Goal: Ask a question: Seek information or help from site administrators or community

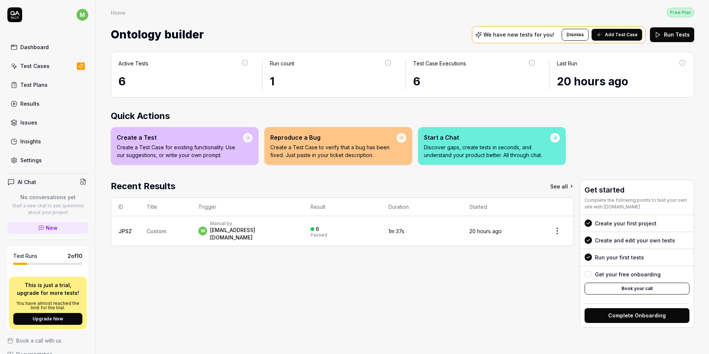
click at [507, 34] on p "We have new tests for you!" at bounding box center [519, 34] width 71 height 5
click at [490, 34] on div "We have new tests for you!" at bounding box center [519, 34] width 86 height 7
click at [482, 34] on icon at bounding box center [479, 35] width 6 height 6
click at [51, 68] on link "Test Cases" at bounding box center [47, 66] width 81 height 14
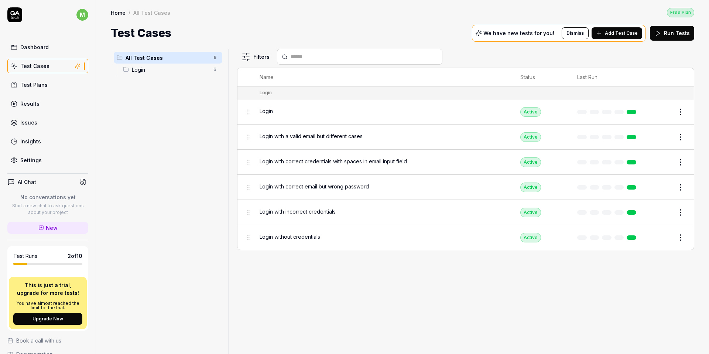
click at [630, 35] on span "Add Test Case" at bounding box center [621, 33] width 33 height 7
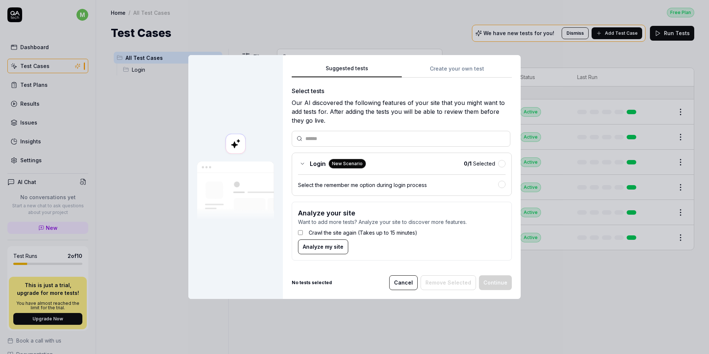
click at [361, 232] on label "Crawl the site again (Takes up to 15 minutes)" at bounding box center [363, 233] width 109 height 8
click at [326, 249] on span "Analyze my site" at bounding box center [323, 247] width 41 height 8
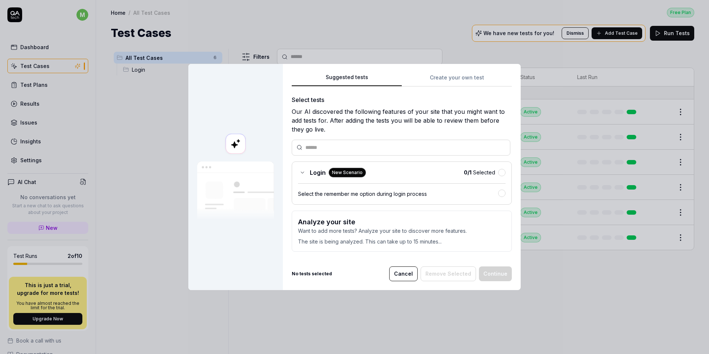
click at [410, 274] on button "Cancel" at bounding box center [403, 273] width 28 height 15
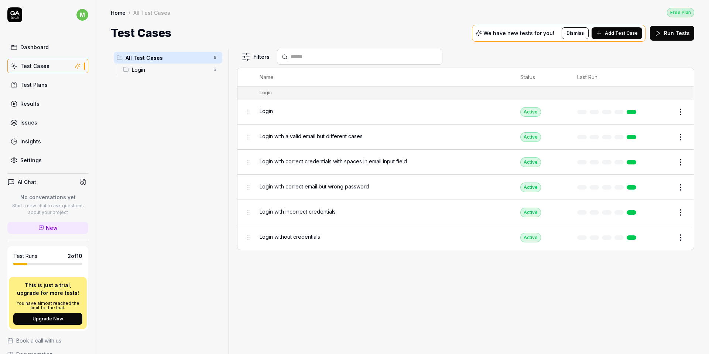
click at [32, 163] on div "Settings" at bounding box center [30, 160] width 21 height 8
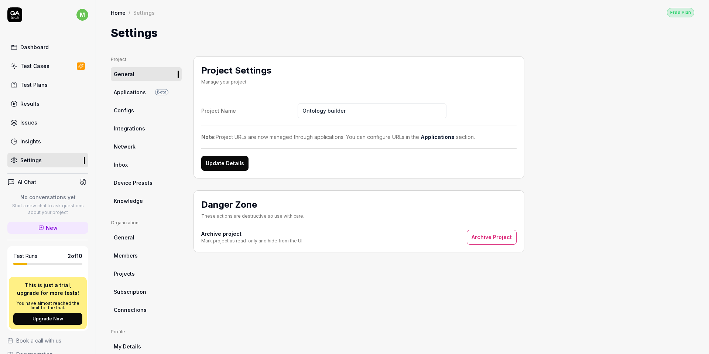
click at [138, 94] on span "Applications" at bounding box center [130, 92] width 32 height 8
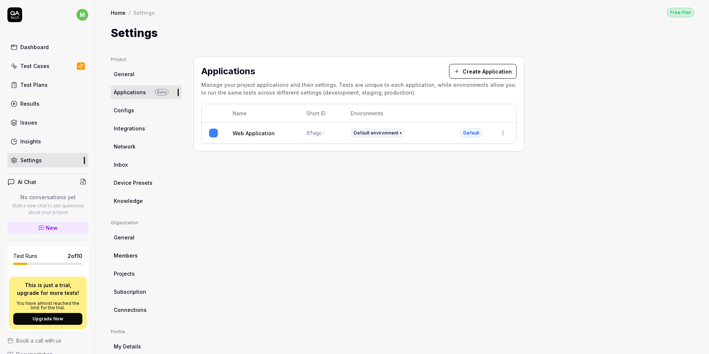
click at [500, 131] on html "m Dashboard Test Cases Test Plans Results Issues Insights Settings AI Chat No c…" at bounding box center [354, 177] width 709 height 354
click at [138, 100] on html "m Dashboard Test Cases Test Plans Results Issues Insights Settings AI Chat No c…" at bounding box center [354, 177] width 709 height 354
click at [132, 109] on span "Configs" at bounding box center [124, 110] width 20 height 8
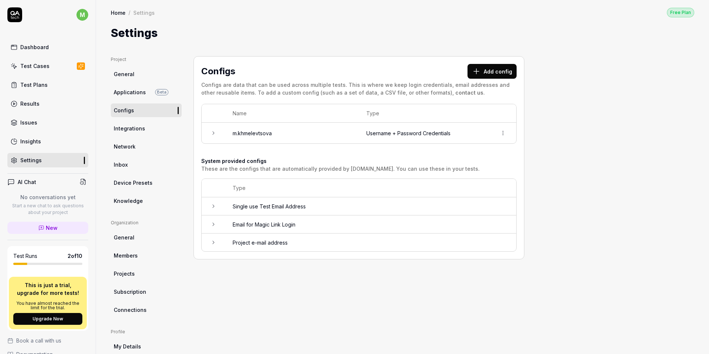
click at [386, 138] on td "Username + Password Credentials" at bounding box center [424, 133] width 131 height 21
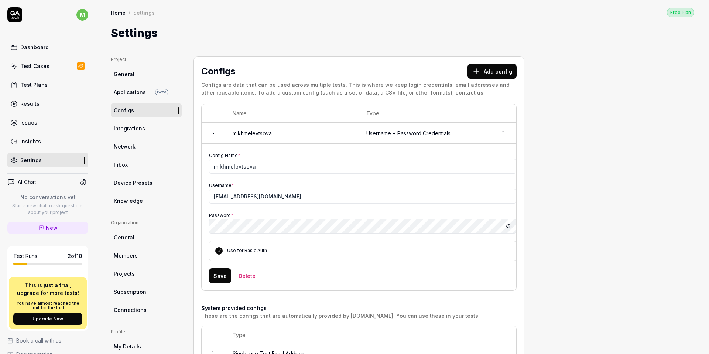
click at [386, 138] on td "Username + Password Credentials" at bounding box center [424, 133] width 131 height 21
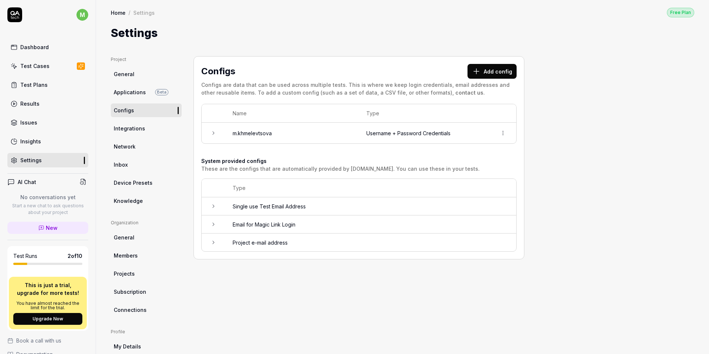
click at [151, 131] on link "Integrations" at bounding box center [146, 129] width 71 height 14
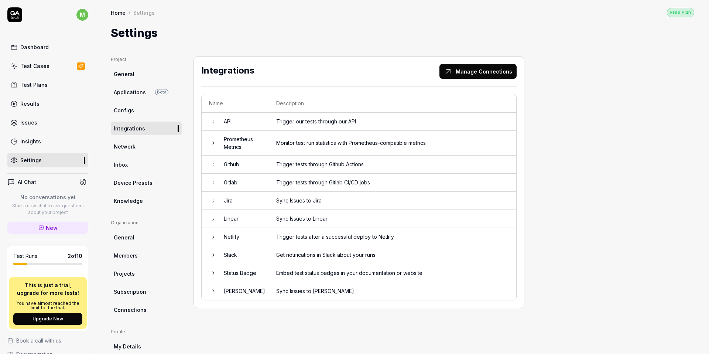
click at [139, 143] on link "Network" at bounding box center [146, 147] width 71 height 14
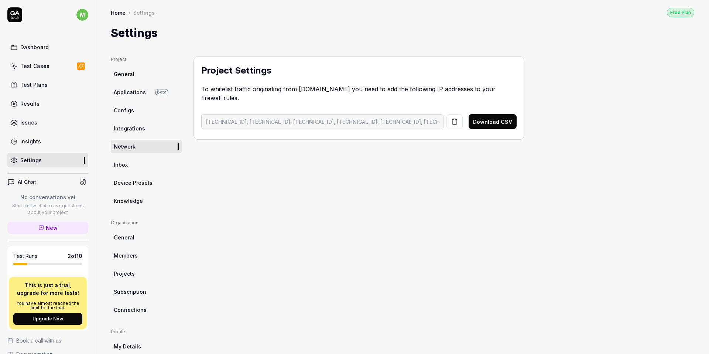
click at [127, 164] on span "Inbox" at bounding box center [121, 165] width 14 height 8
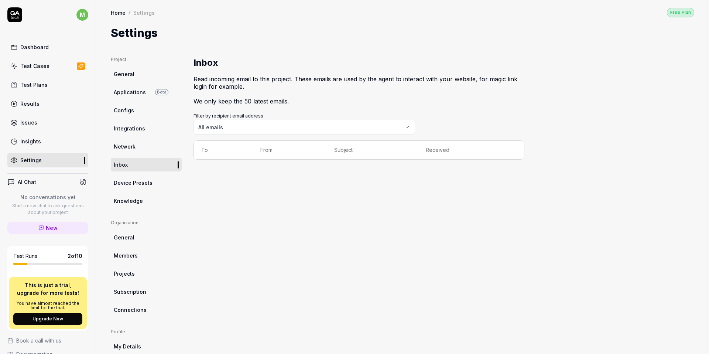
click at [142, 187] on link "Device Presets" at bounding box center [146, 183] width 71 height 14
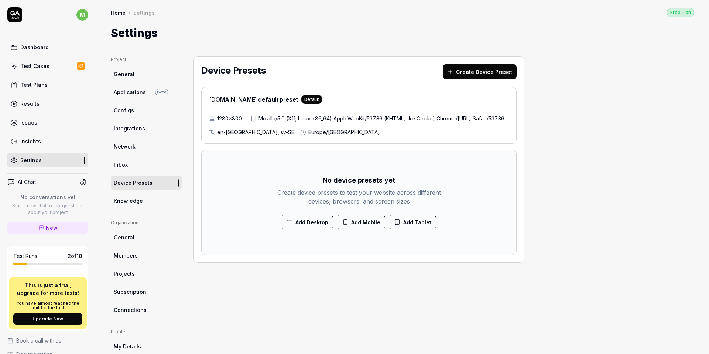
click at [140, 201] on span "Knowledge" at bounding box center [128, 201] width 29 height 8
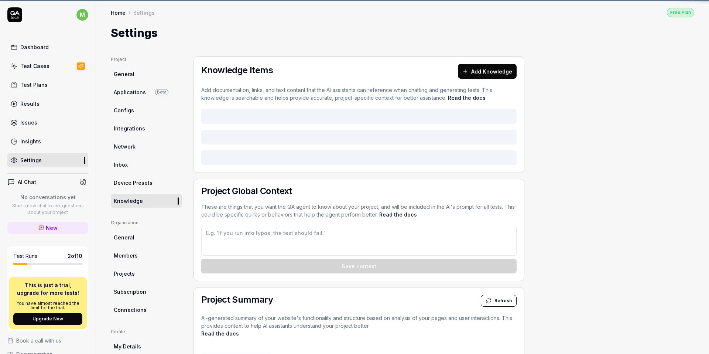
type textarea "*"
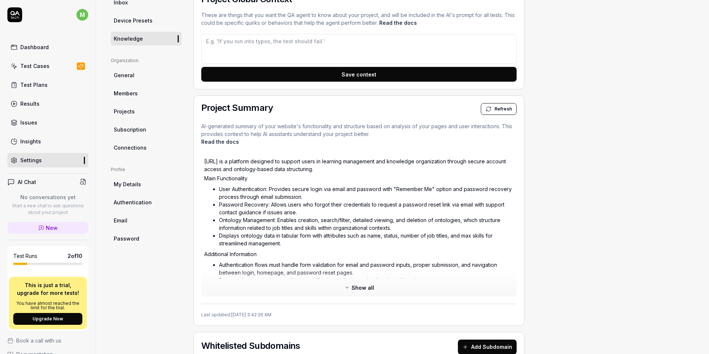
scroll to position [153, 0]
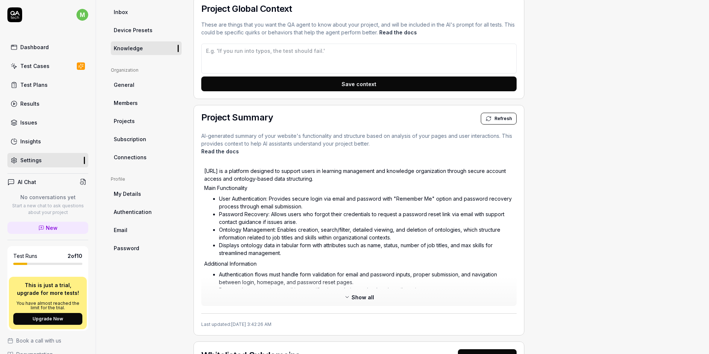
click at [134, 83] on link "General" at bounding box center [146, 85] width 71 height 14
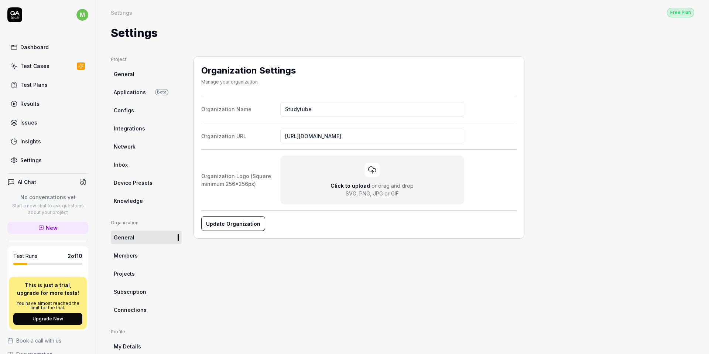
click at [138, 256] on link "Members" at bounding box center [146, 256] width 71 height 14
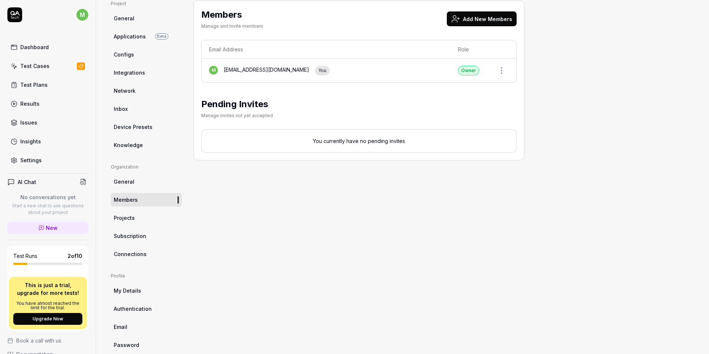
scroll to position [58, 0]
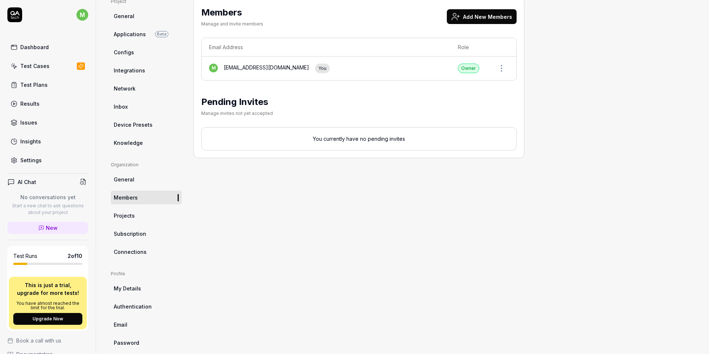
click at [134, 216] on link "Projects" at bounding box center [146, 216] width 71 height 14
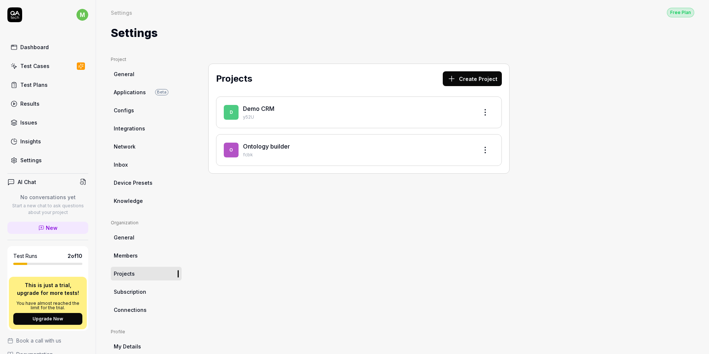
click at [144, 294] on span "Subscription" at bounding box center [130, 292] width 33 height 8
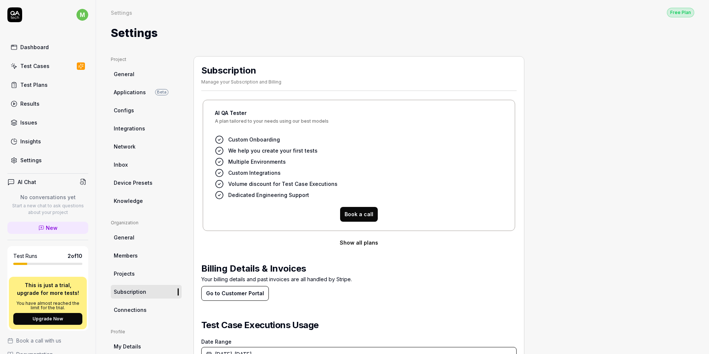
click at [146, 311] on link "Connections" at bounding box center [146, 310] width 71 height 14
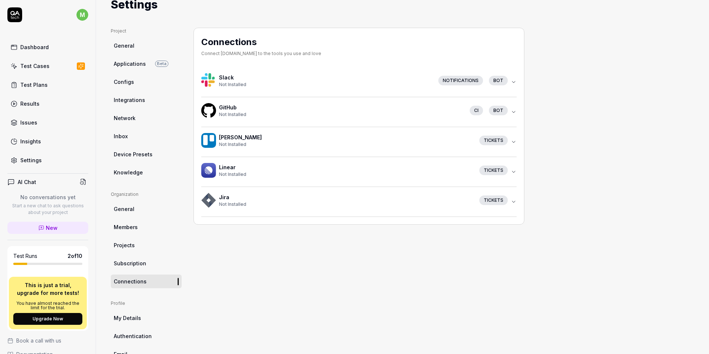
scroll to position [68, 0]
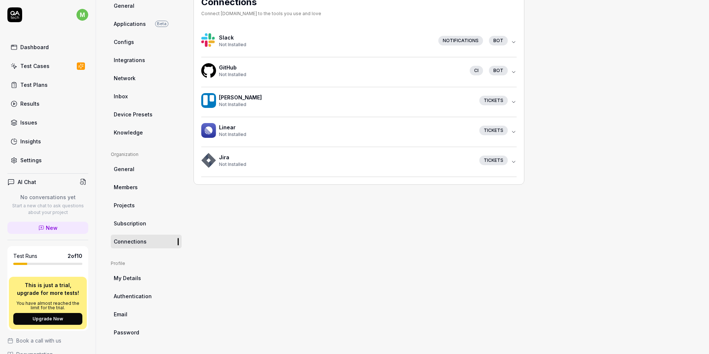
click at [138, 279] on span "My Details" at bounding box center [127, 278] width 27 height 8
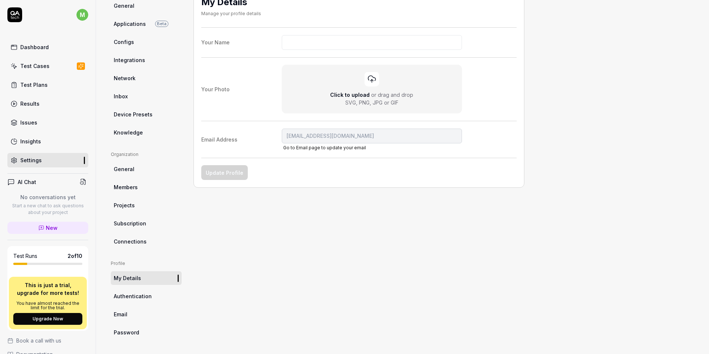
click at [143, 296] on span "Authentication" at bounding box center [133, 296] width 38 height 8
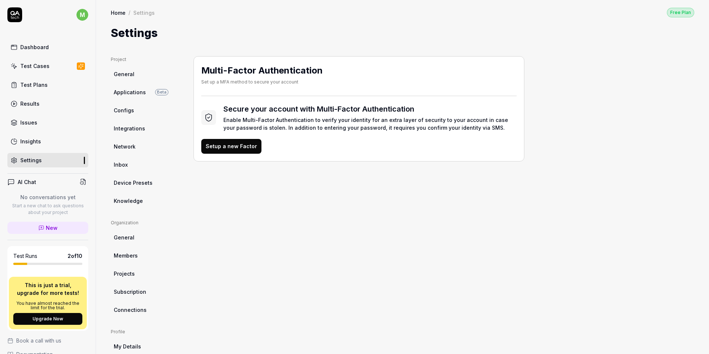
click at [35, 48] on div "Dashboard" at bounding box center [34, 47] width 28 height 8
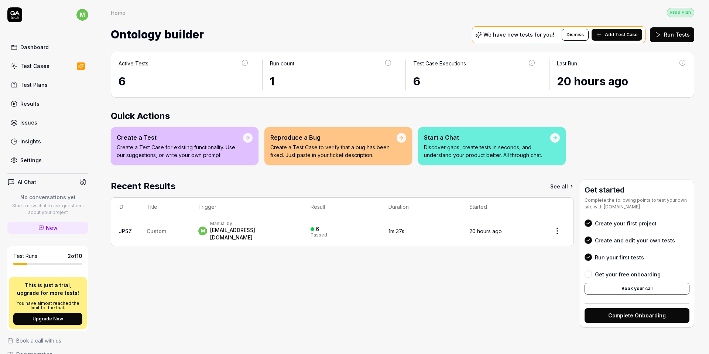
click at [47, 228] on span "New" at bounding box center [52, 228] width 12 height 8
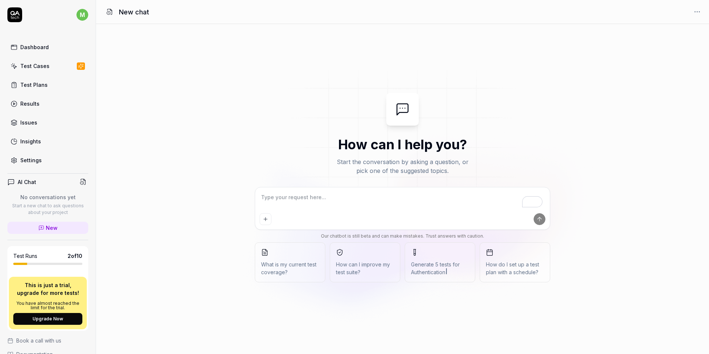
click at [348, 198] on textarea "To enrich screen reader interactions, please activate Accessibility in Grammarl…" at bounding box center [403, 201] width 286 height 18
click at [277, 197] on textarea "To enrich screen reader interactions, please activate Accessibility in Grammarl…" at bounding box center [403, 201] width 286 height 18
type textarea "*"
type textarea "H"
type textarea "*"
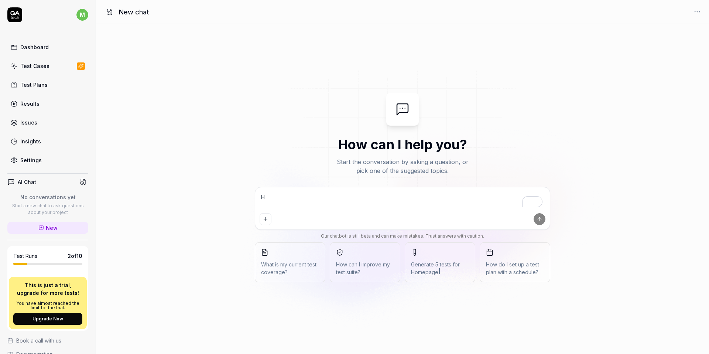
type textarea "Ho"
type textarea "*"
type textarea "How"
type textarea "*"
type textarea "How"
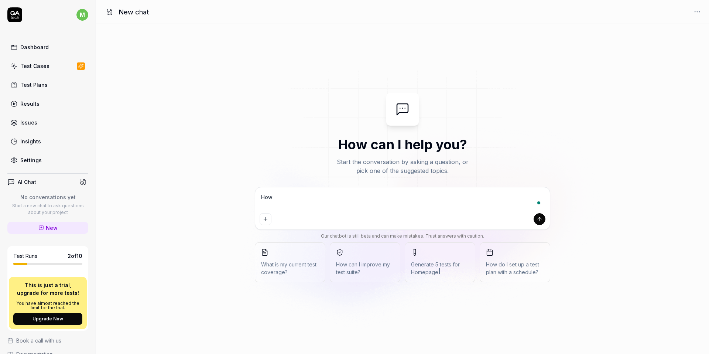
type textarea "*"
type textarea "How c"
type textarea "*"
type textarea "How ca"
type textarea "*"
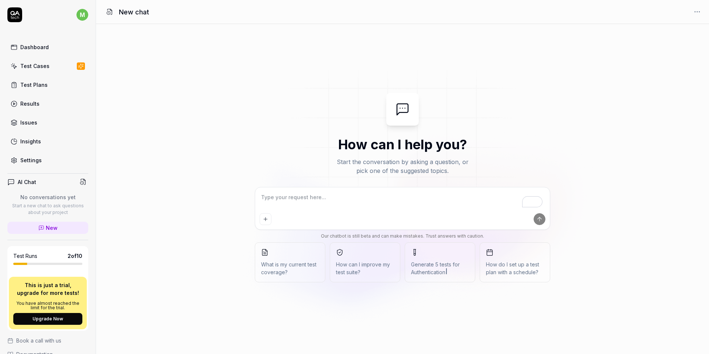
click at [37, 161] on div "Settings" at bounding box center [30, 160] width 21 height 8
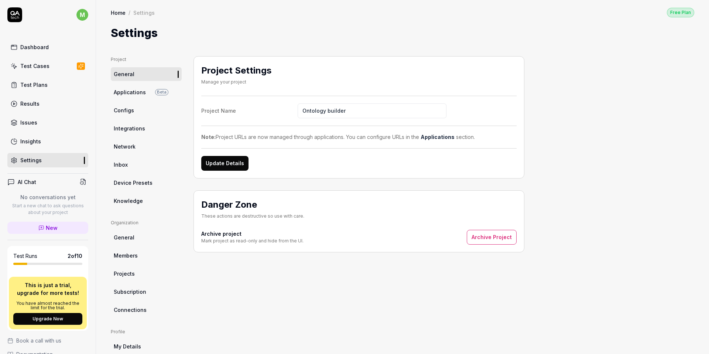
click at [152, 204] on link "Knowledge" at bounding box center [146, 201] width 71 height 14
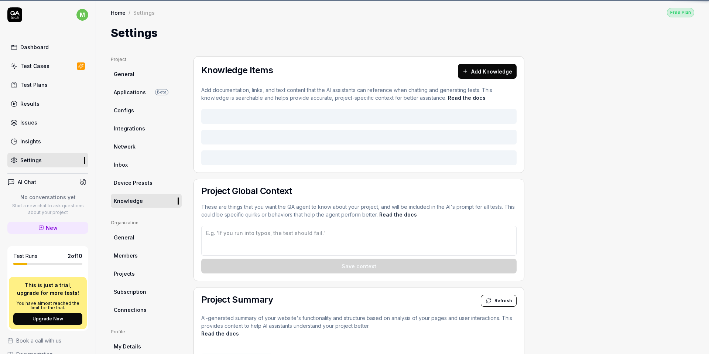
type textarea "*"
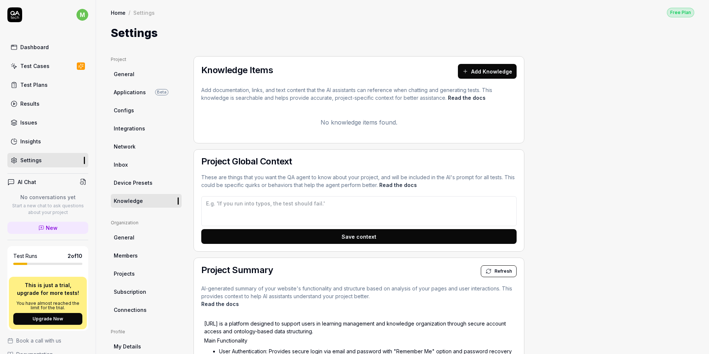
click at [45, 233] on link "New" at bounding box center [47, 228] width 81 height 12
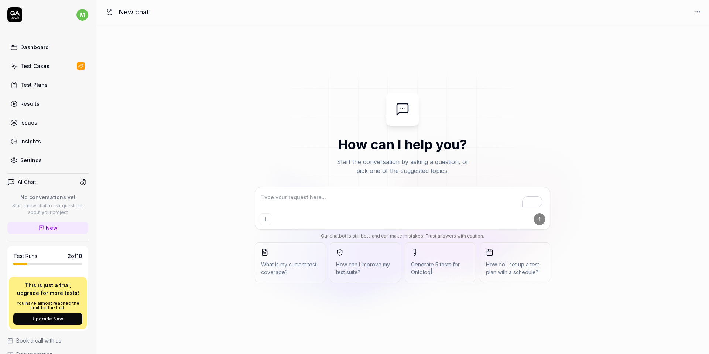
type textarea "*"
